Goal: Task Accomplishment & Management: Use online tool/utility

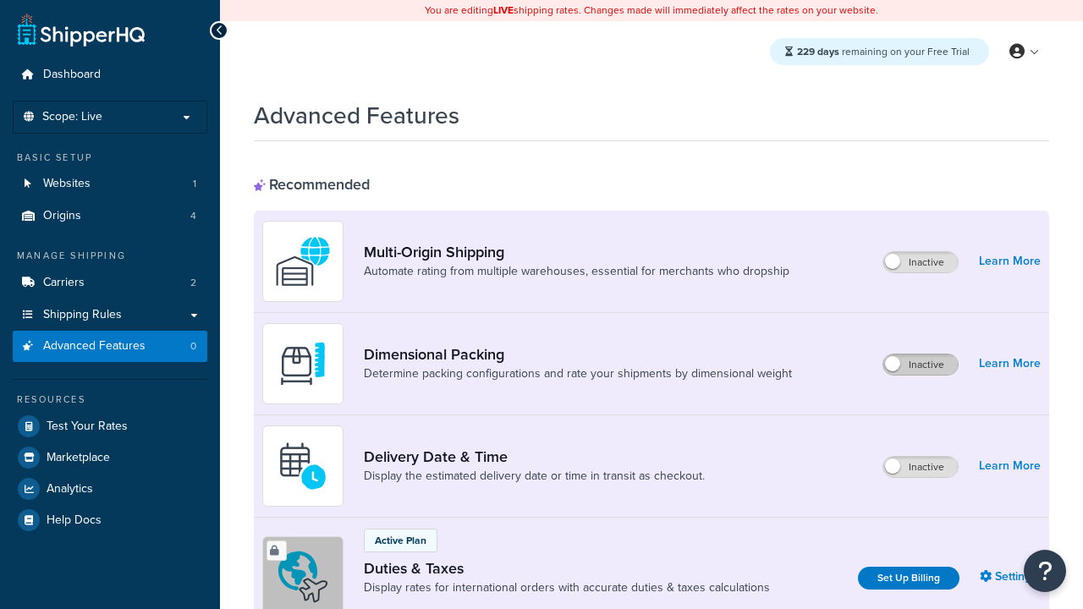
click at [920, 354] on label "Inactive" at bounding box center [920, 364] width 74 height 20
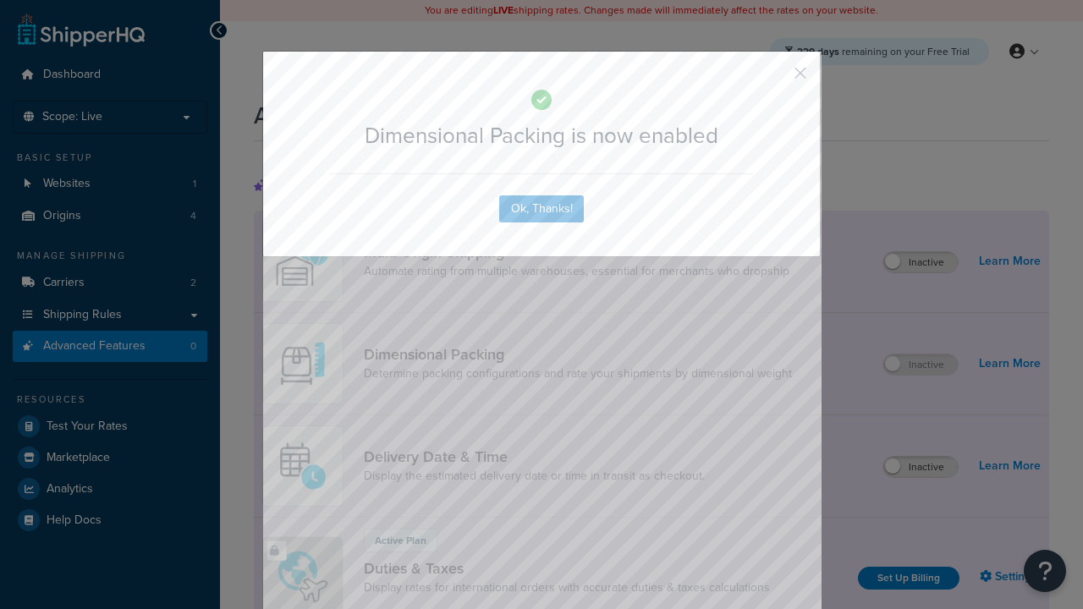
scroll to position [60, 0]
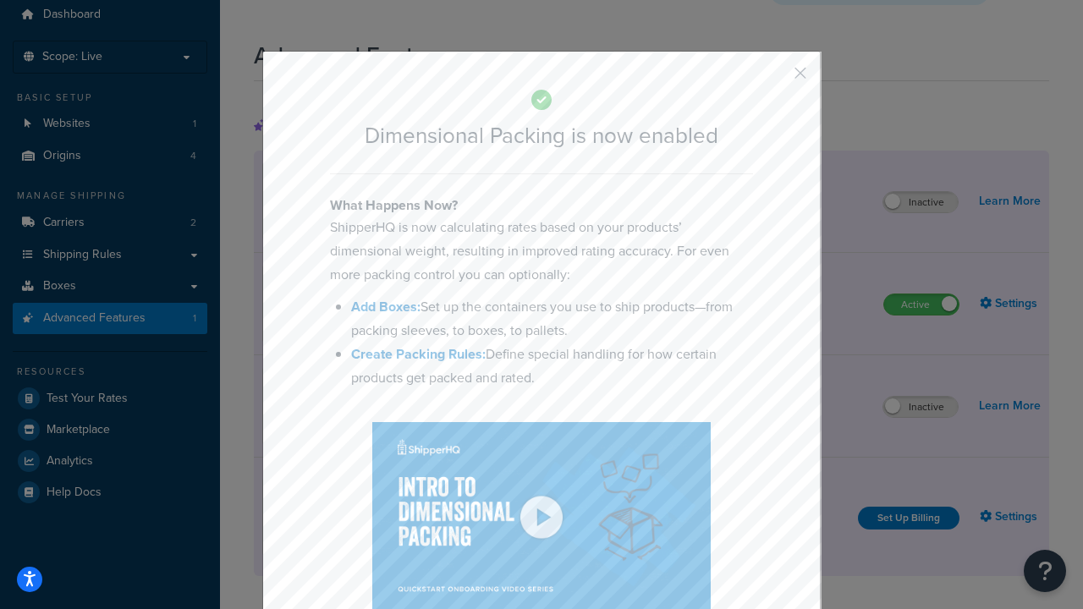
click at [775, 77] on button "button" at bounding box center [775, 79] width 4 height 4
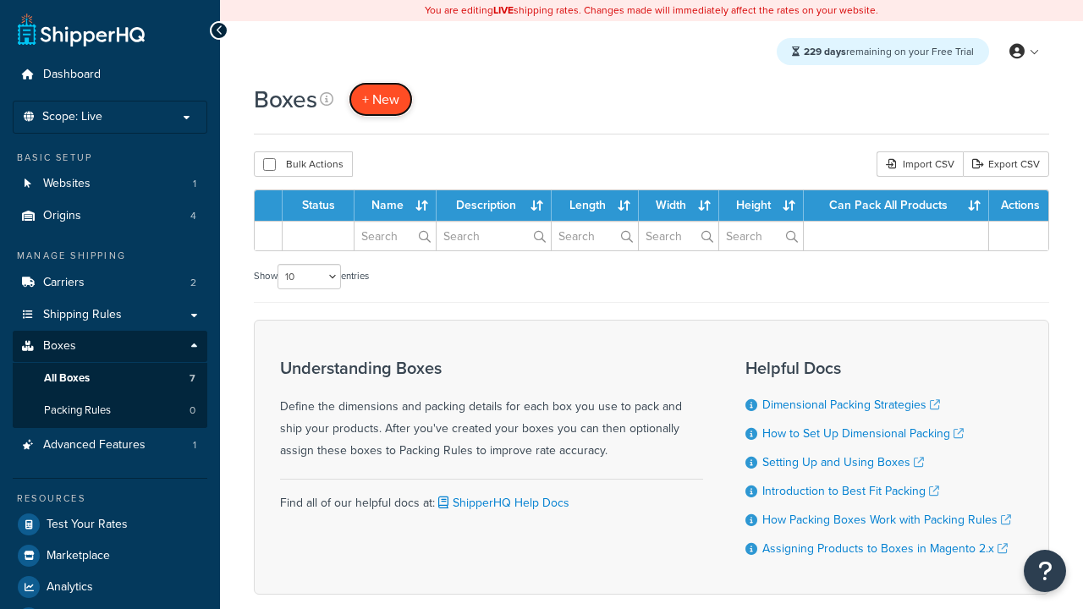
click at [381, 99] on span "+ New" at bounding box center [380, 99] width 37 height 19
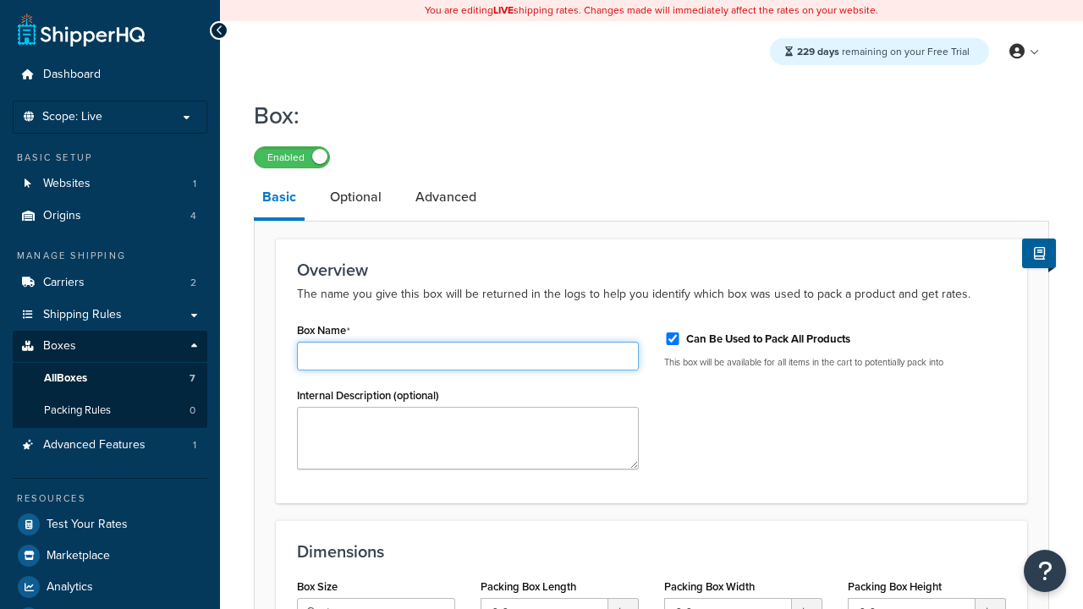
type input "Box1"
select select "usps_small"
type input "8.5"
type input "5"
type input "1.5"
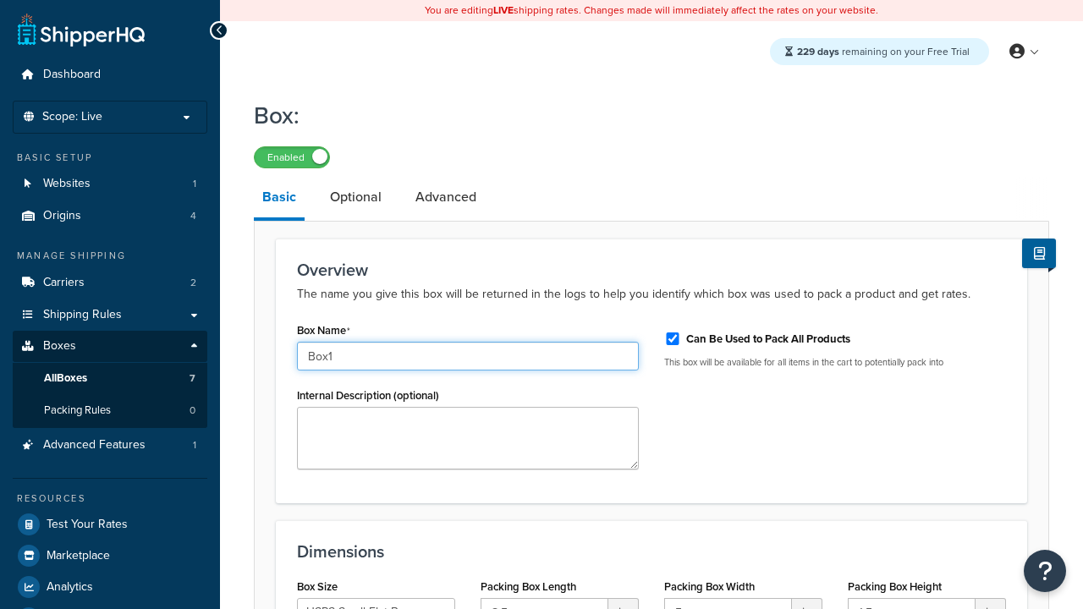
type input "Box1"
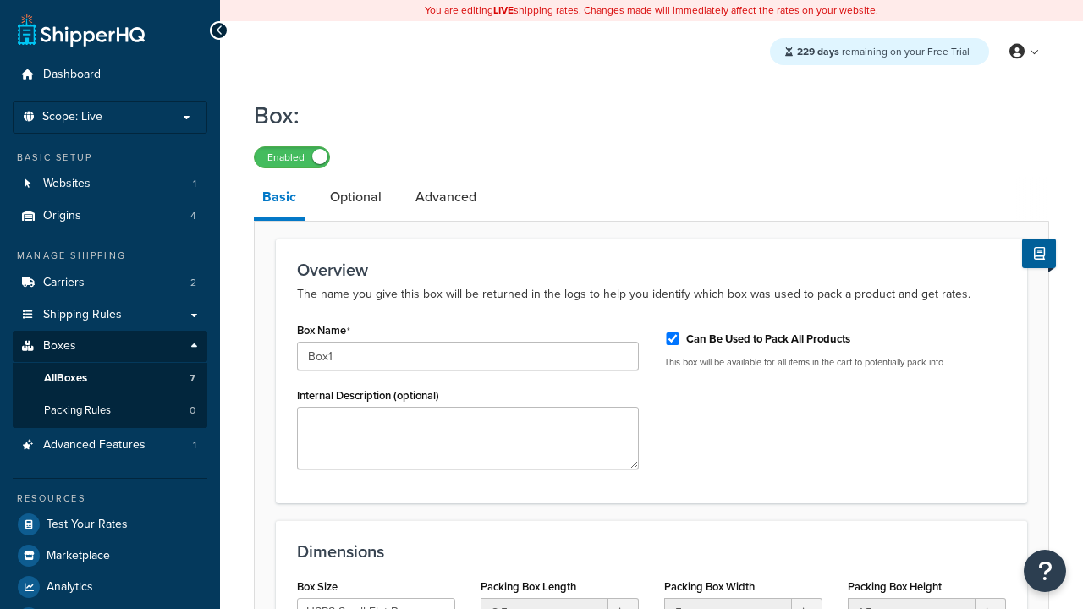
scroll to position [208, 0]
